Goal: Task Accomplishment & Management: Use online tool/utility

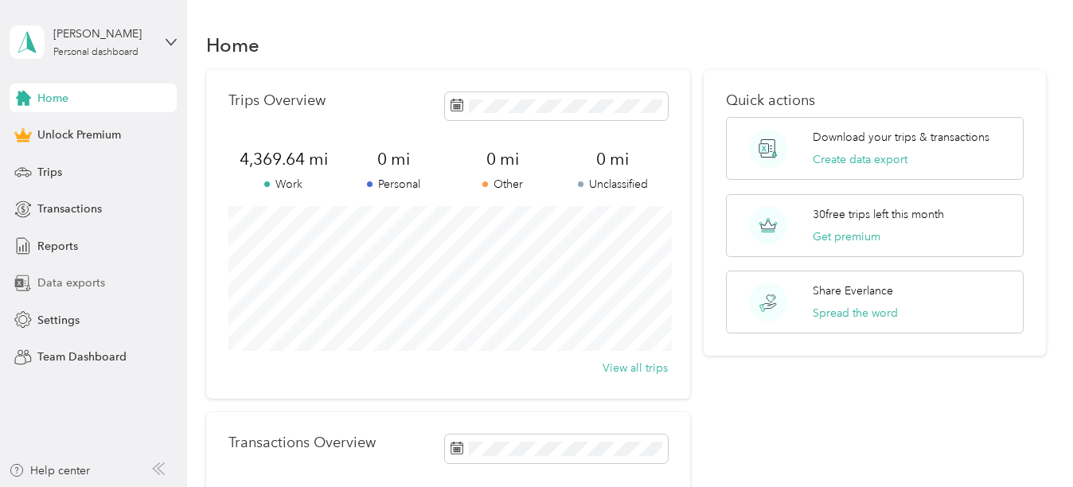
click at [53, 283] on span "Data exports" at bounding box center [71, 283] width 68 height 17
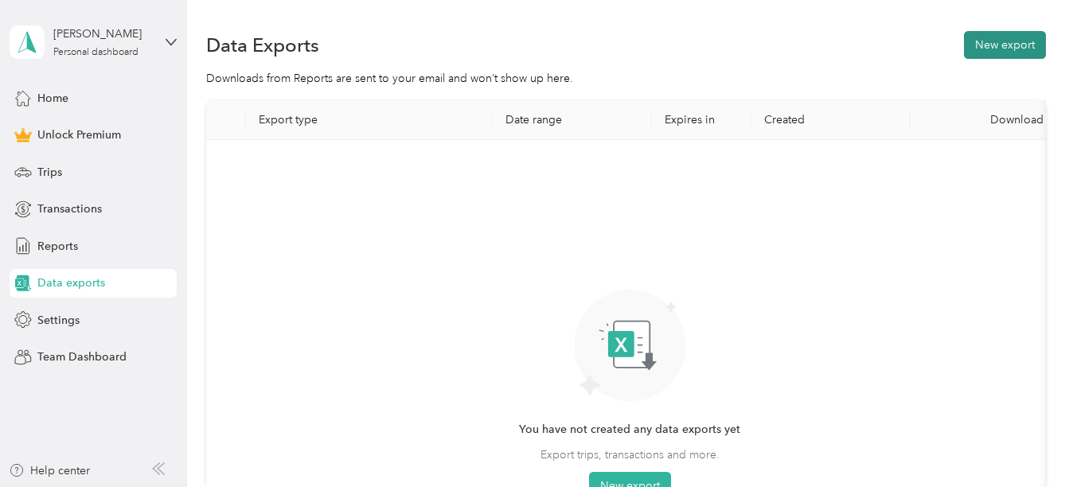
click at [1017, 45] on button "New export" at bounding box center [1005, 45] width 82 height 28
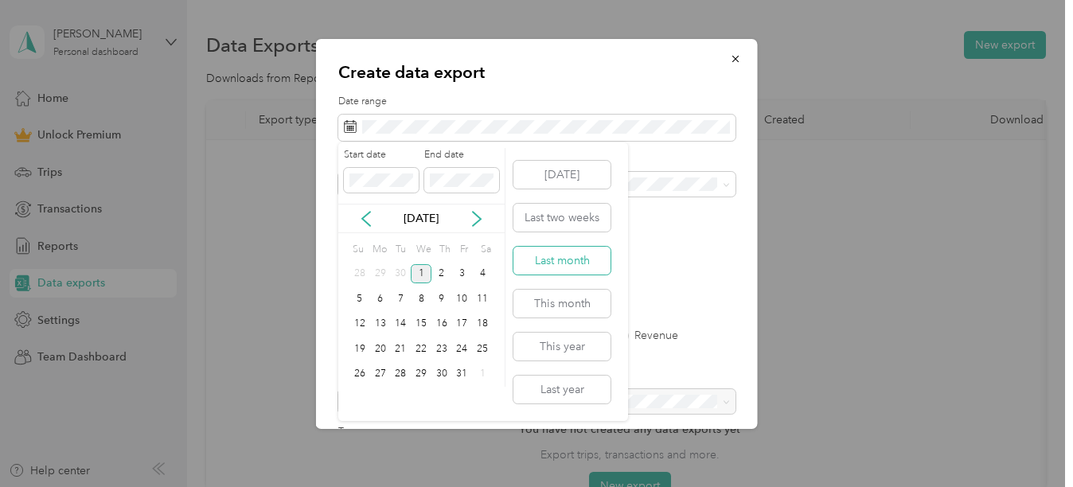
click at [553, 253] on button "Last month" at bounding box center [561, 261] width 97 height 28
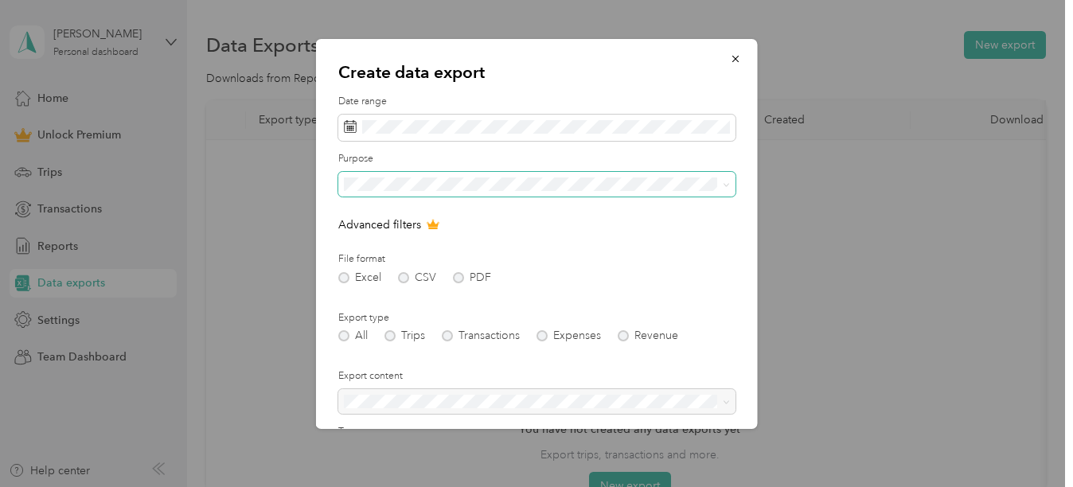
click at [588, 193] on span at bounding box center [536, 184] width 397 height 25
click at [422, 296] on span "[US_STATE] Life Real Estate Brokers" at bounding box center [437, 295] width 177 height 14
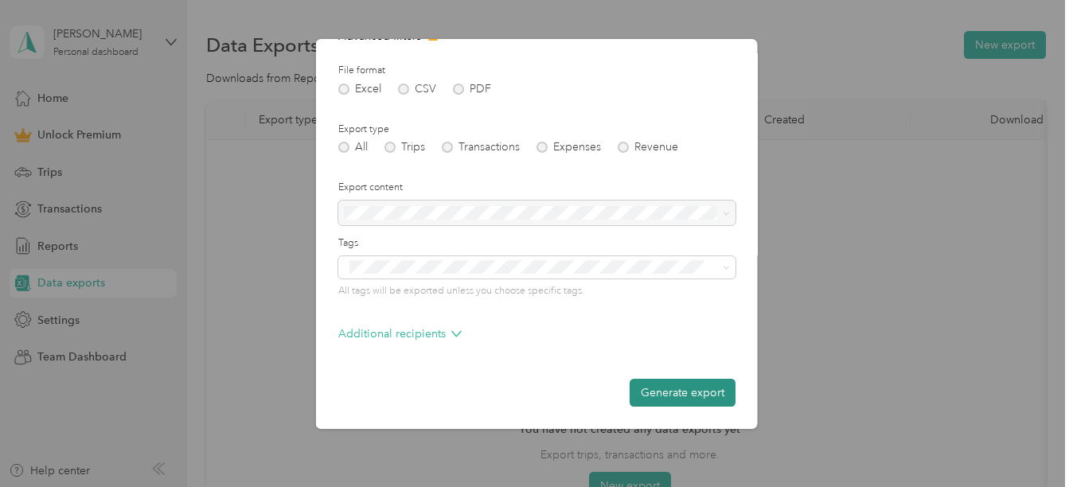
click at [670, 393] on button "Generate export" at bounding box center [683, 393] width 106 height 28
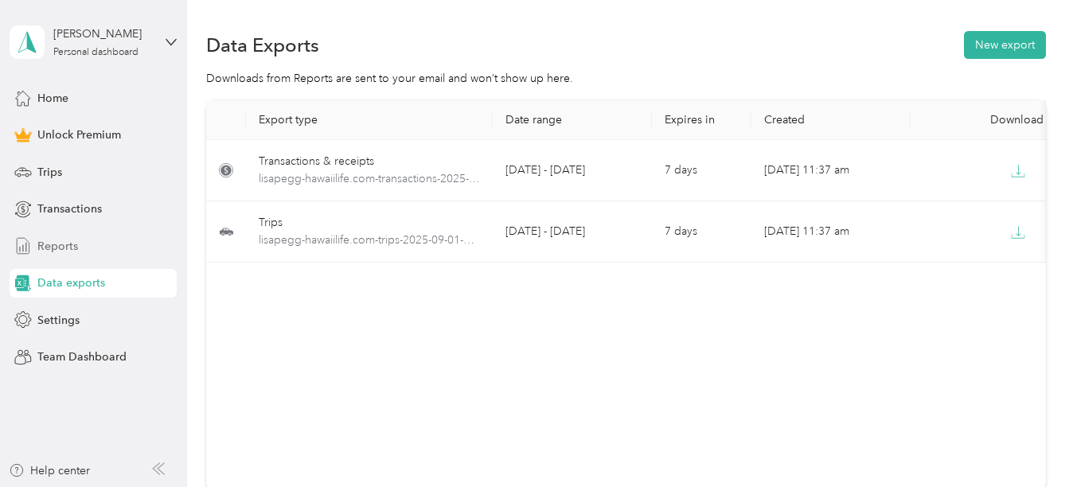
click at [39, 244] on span "Reports" at bounding box center [57, 246] width 41 height 17
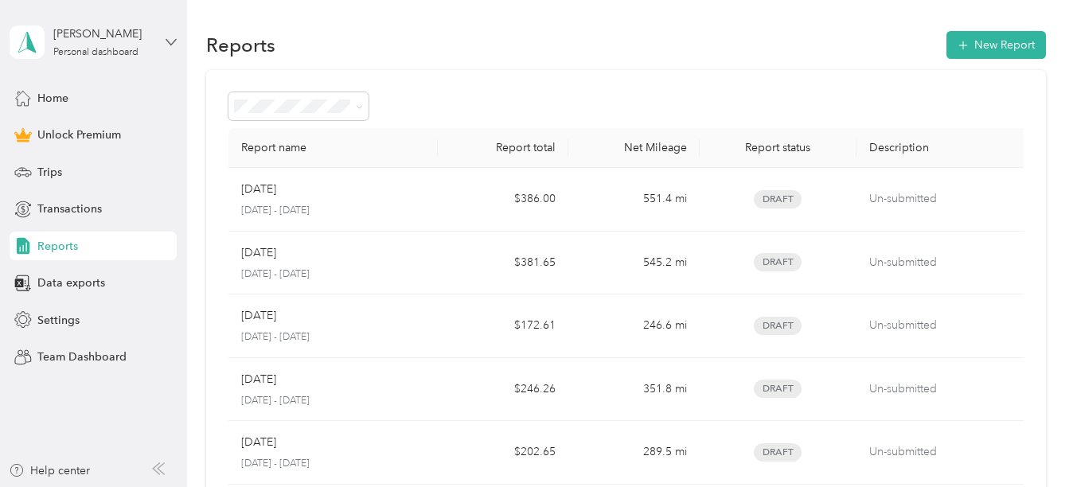
click at [171, 45] on icon at bounding box center [171, 42] width 11 height 11
click at [58, 131] on div "Log out" at bounding box center [54, 131] width 61 height 17
